Goal: Task Accomplishment & Management: Complete application form

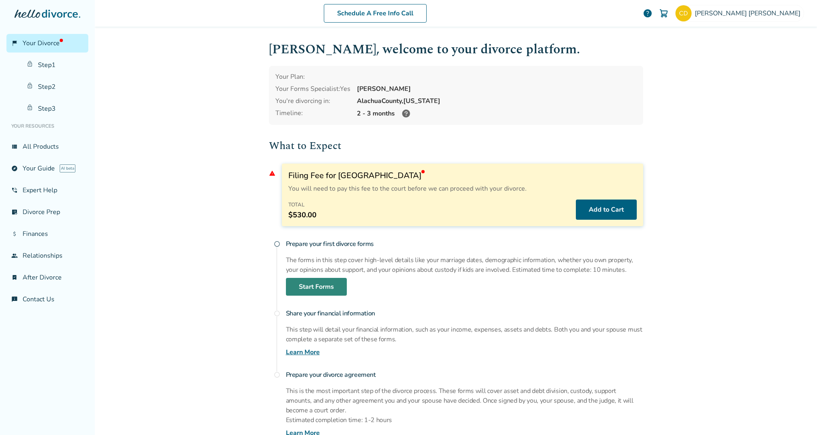
click at [300, 286] on link "Start Forms" at bounding box center [316, 287] width 61 height 18
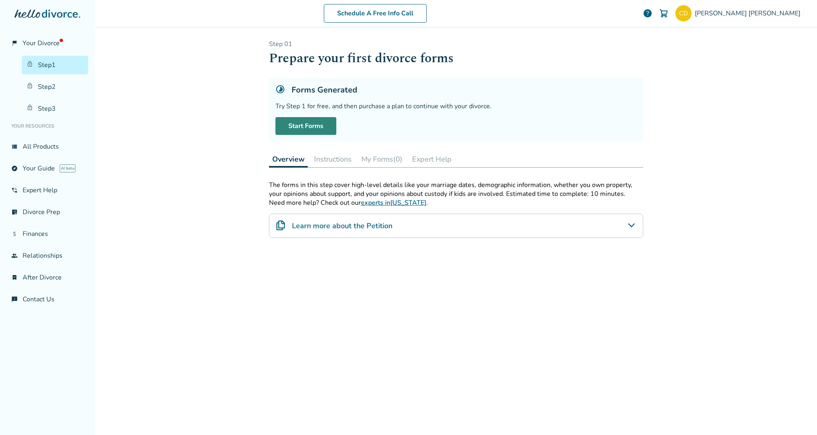
click at [297, 123] on link "Start Forms" at bounding box center [306, 126] width 61 height 18
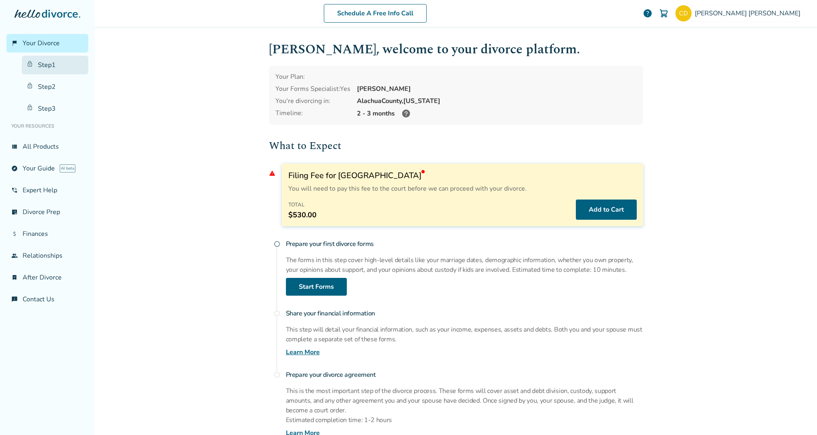
click at [62, 64] on link "Step 1" at bounding box center [55, 65] width 67 height 19
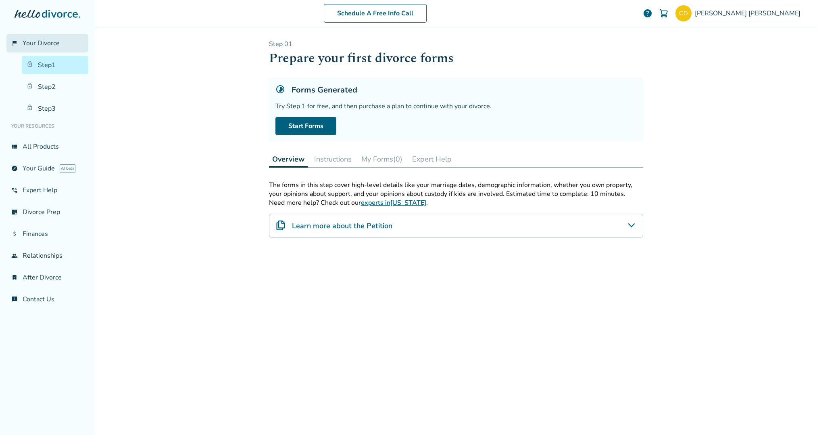
click at [59, 48] on link "flag_2 Your Divorce" at bounding box center [47, 43] width 82 height 19
